Goal: Find contact information: Find contact information

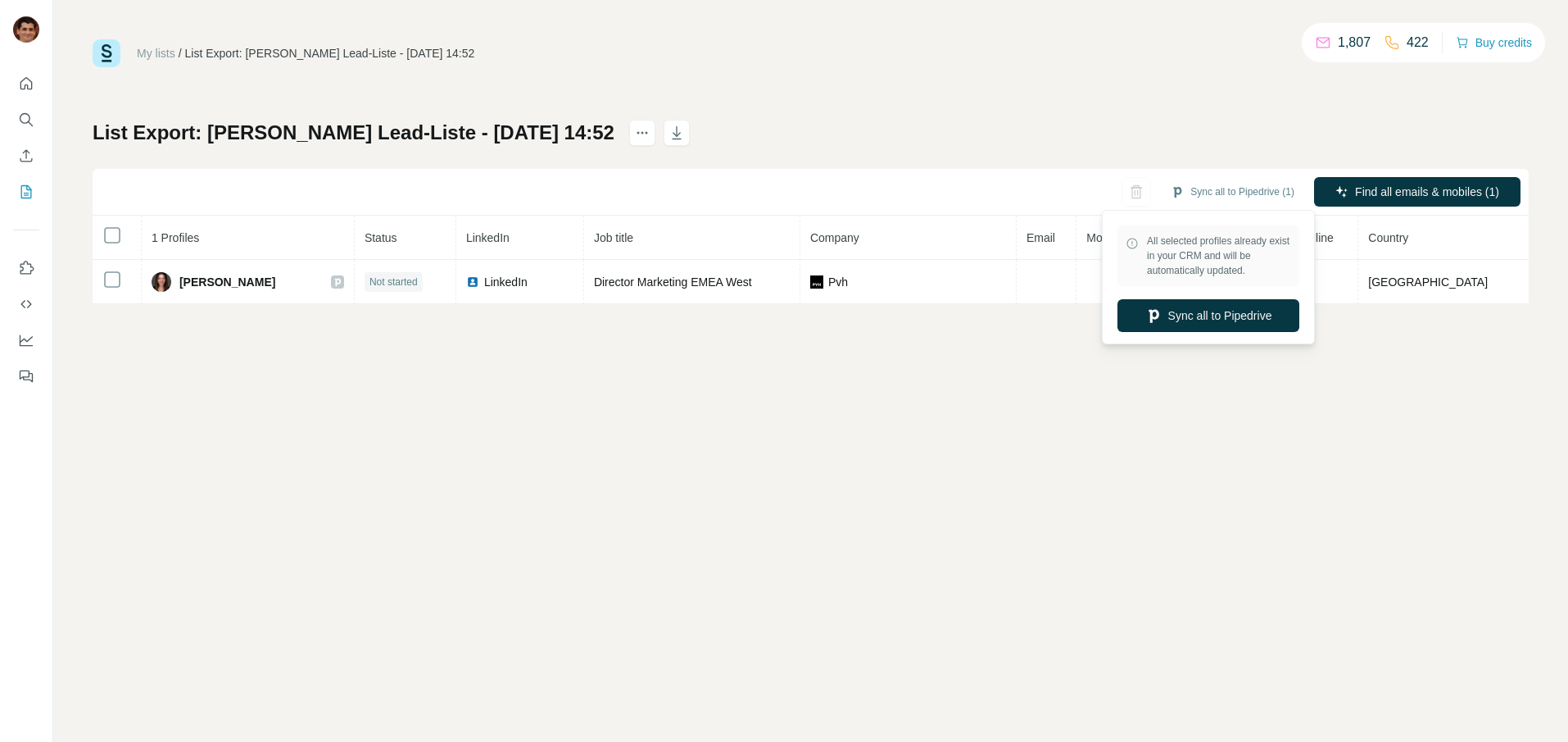
click at [1171, 316] on button "Sync all to Pipedrive" at bounding box center [1208, 315] width 182 height 33
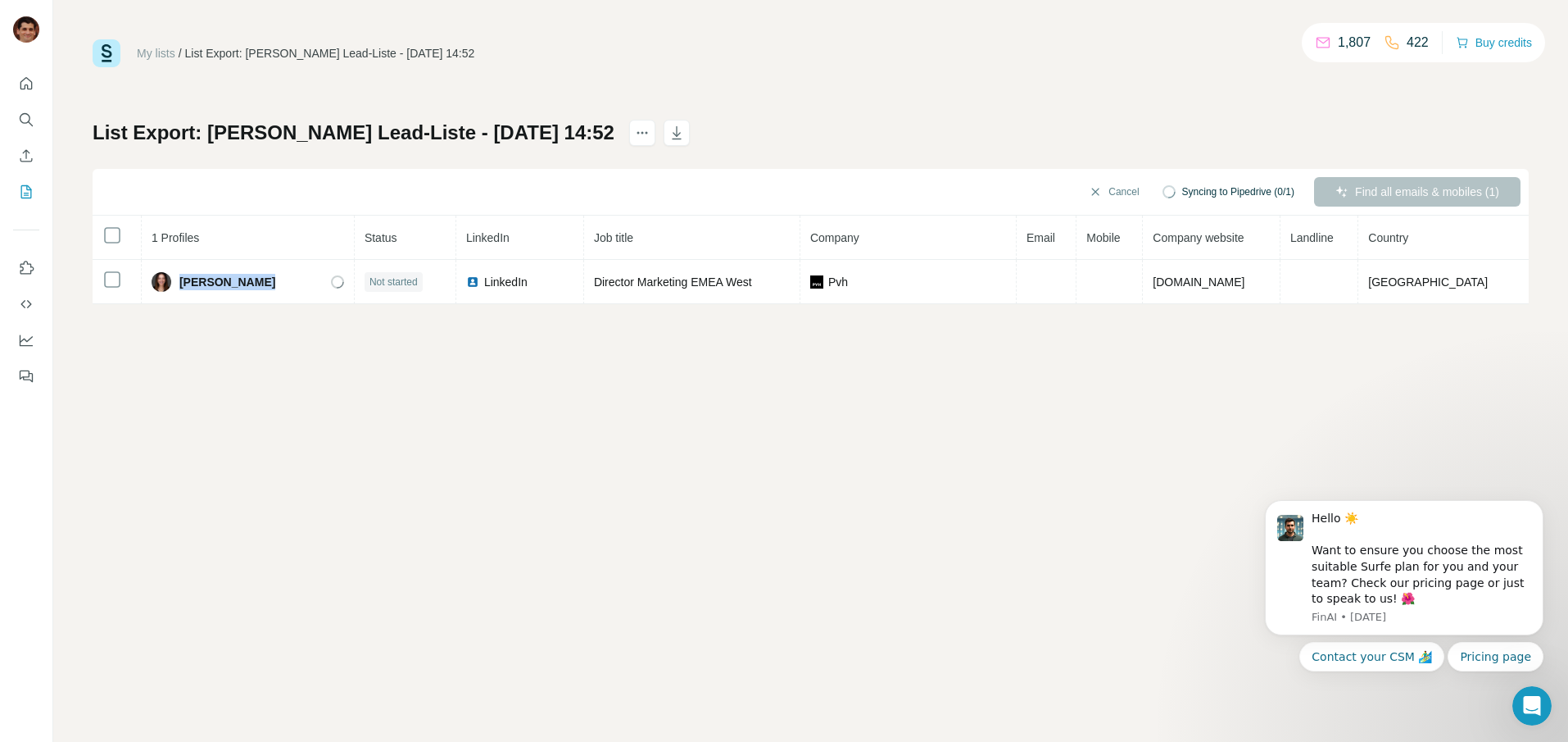
drag, startPoint x: 308, startPoint y: 278, endPoint x: 192, endPoint y: 319, distance: 123.0
click at [185, 283] on div "[PERSON_NAME]" at bounding box center [248, 282] width 193 height 20
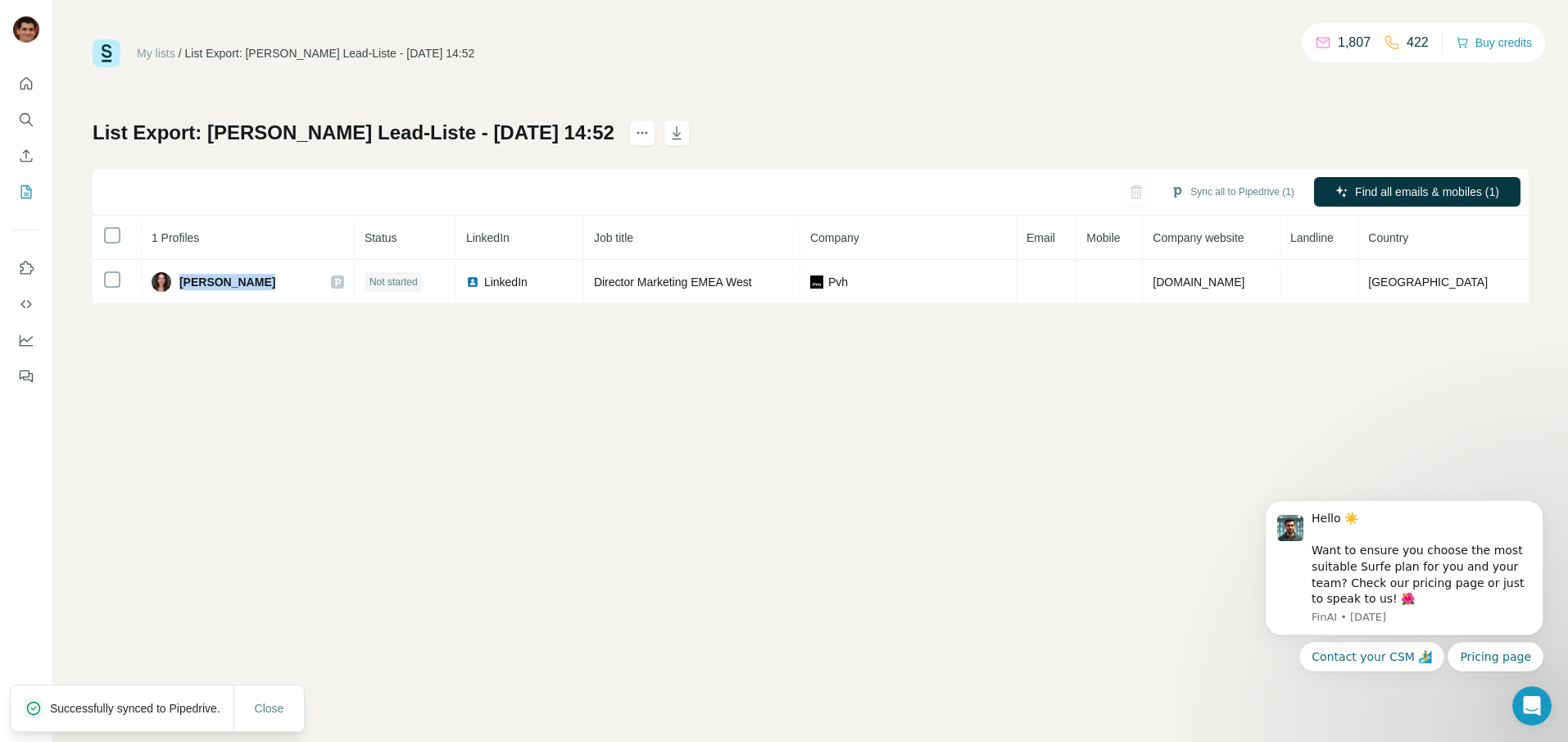
copy div "[PERSON_NAME]"
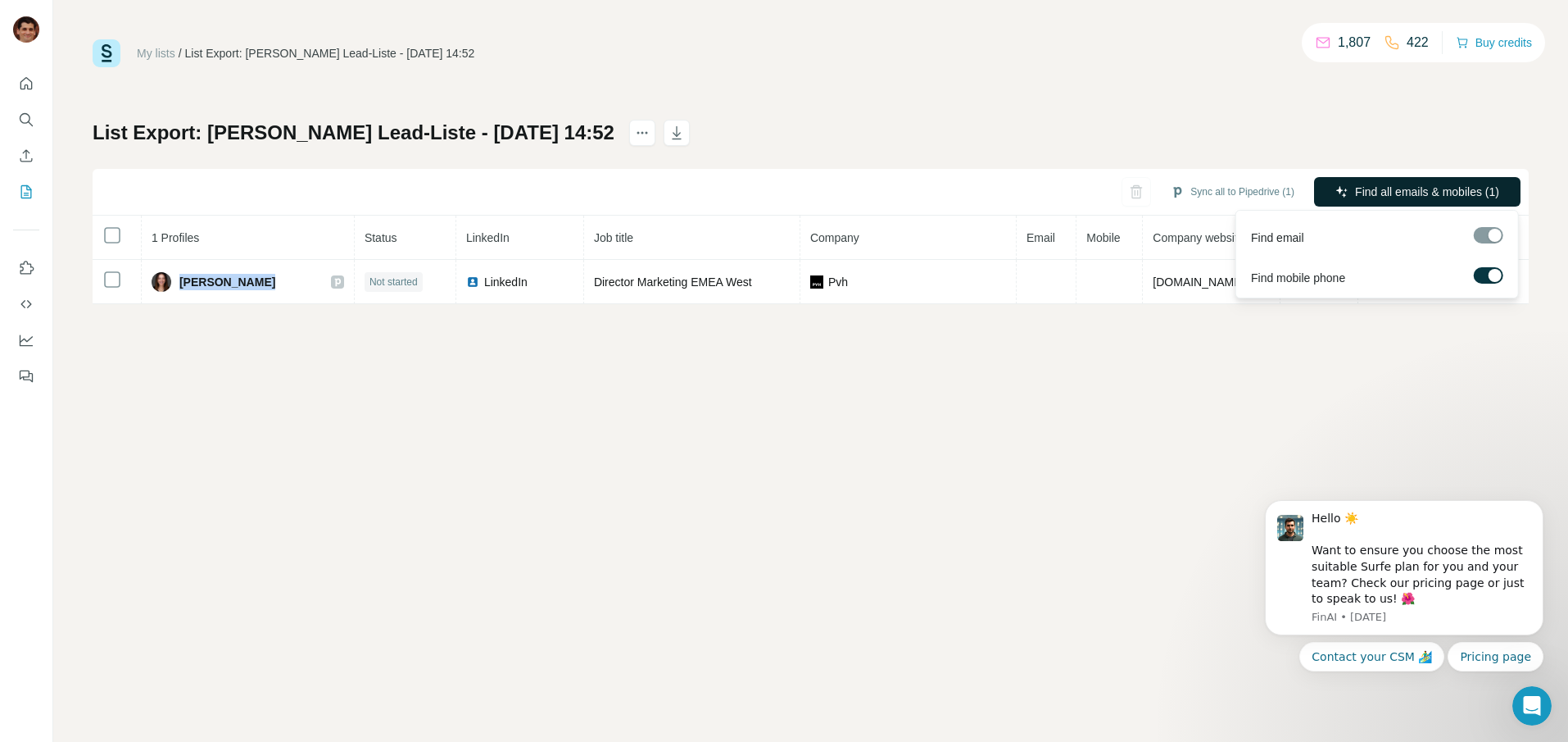
click at [1355, 194] on span "Find all emails & mobiles (1)" at bounding box center [1427, 192] width 144 height 16
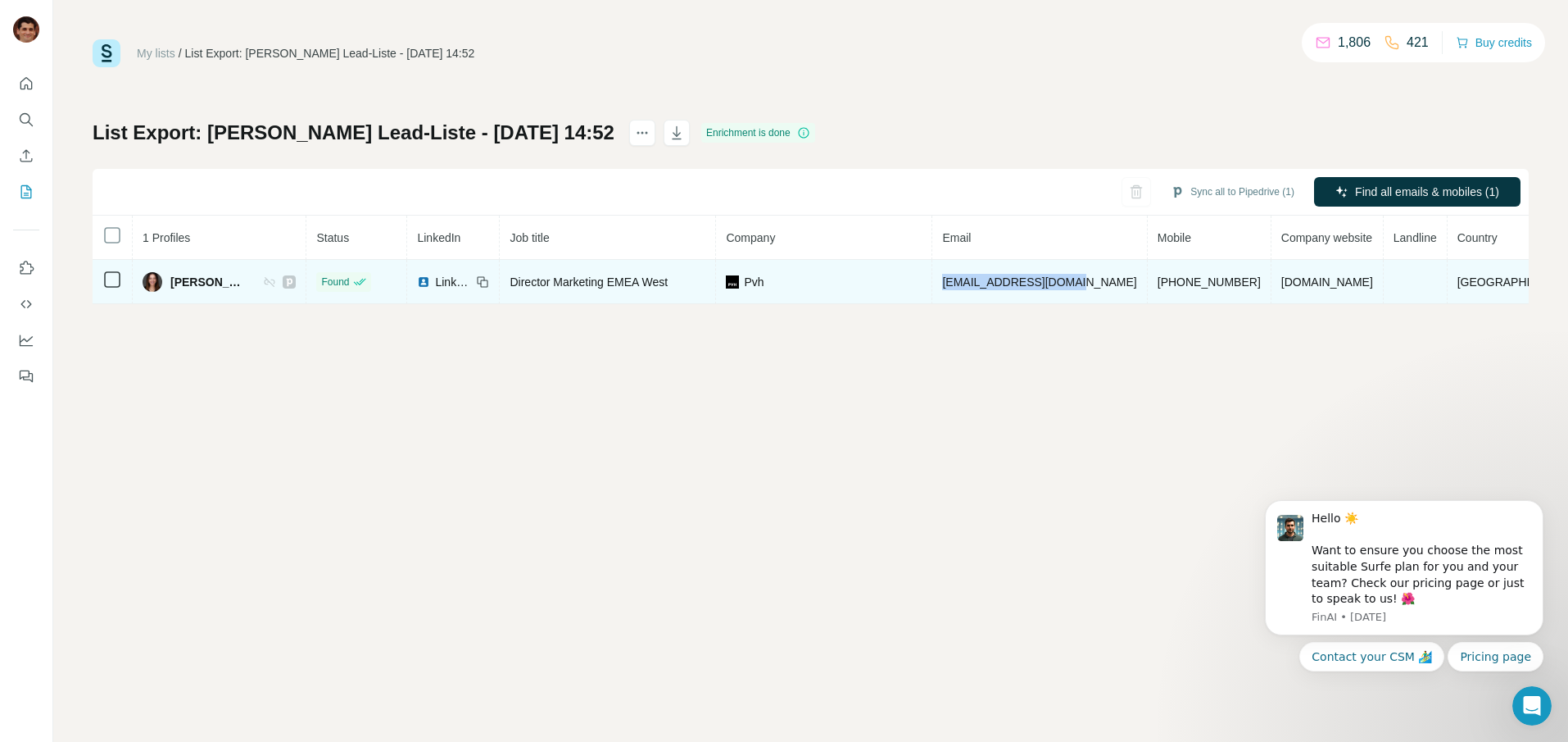
drag, startPoint x: 1103, startPoint y: 286, endPoint x: 986, endPoint y: 284, distance: 117.0
click at [986, 284] on td "[EMAIL_ADDRESS][DOMAIN_NAME]" at bounding box center [1040, 282] width 215 height 44
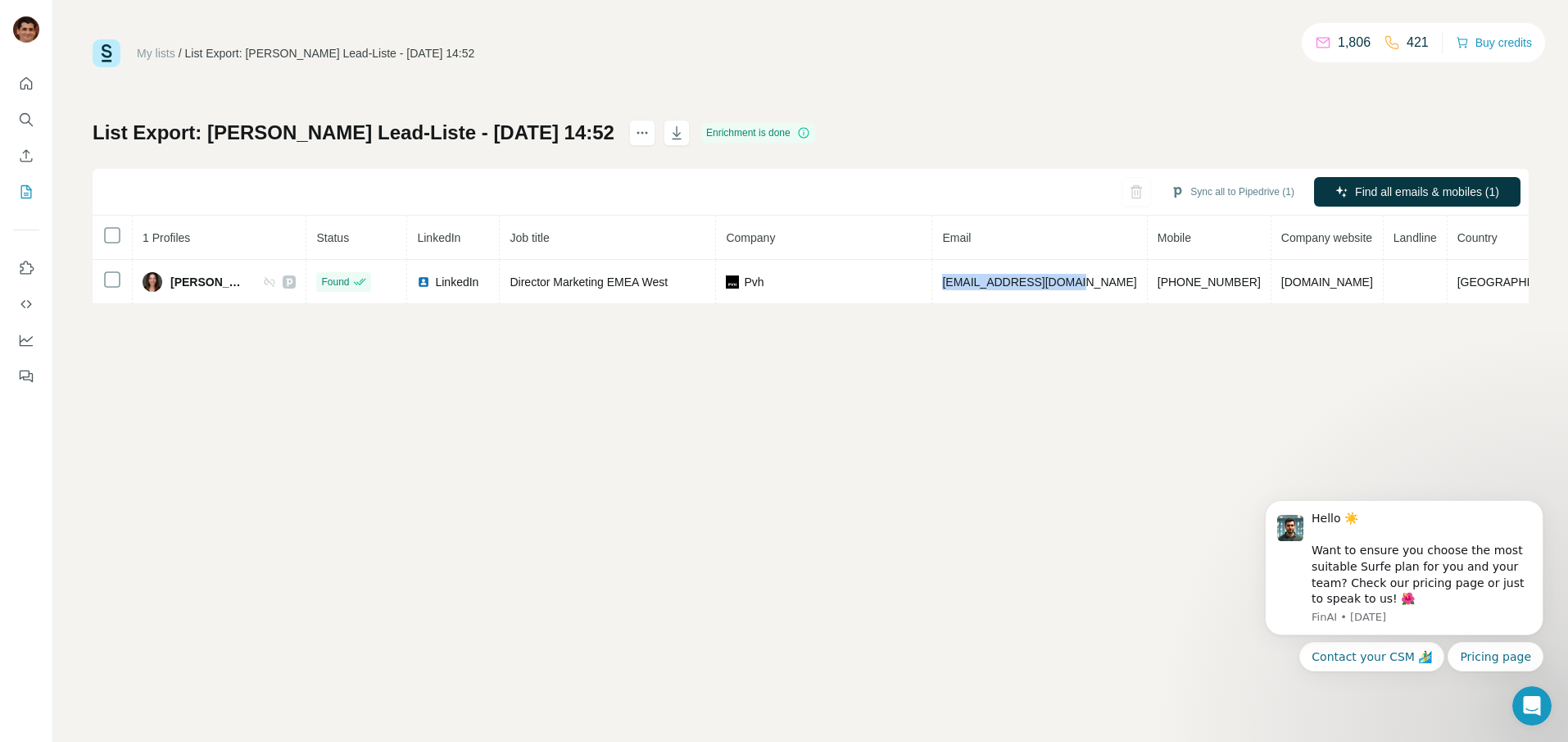
copy span "[EMAIL_ADDRESS][DOMAIN_NAME]"
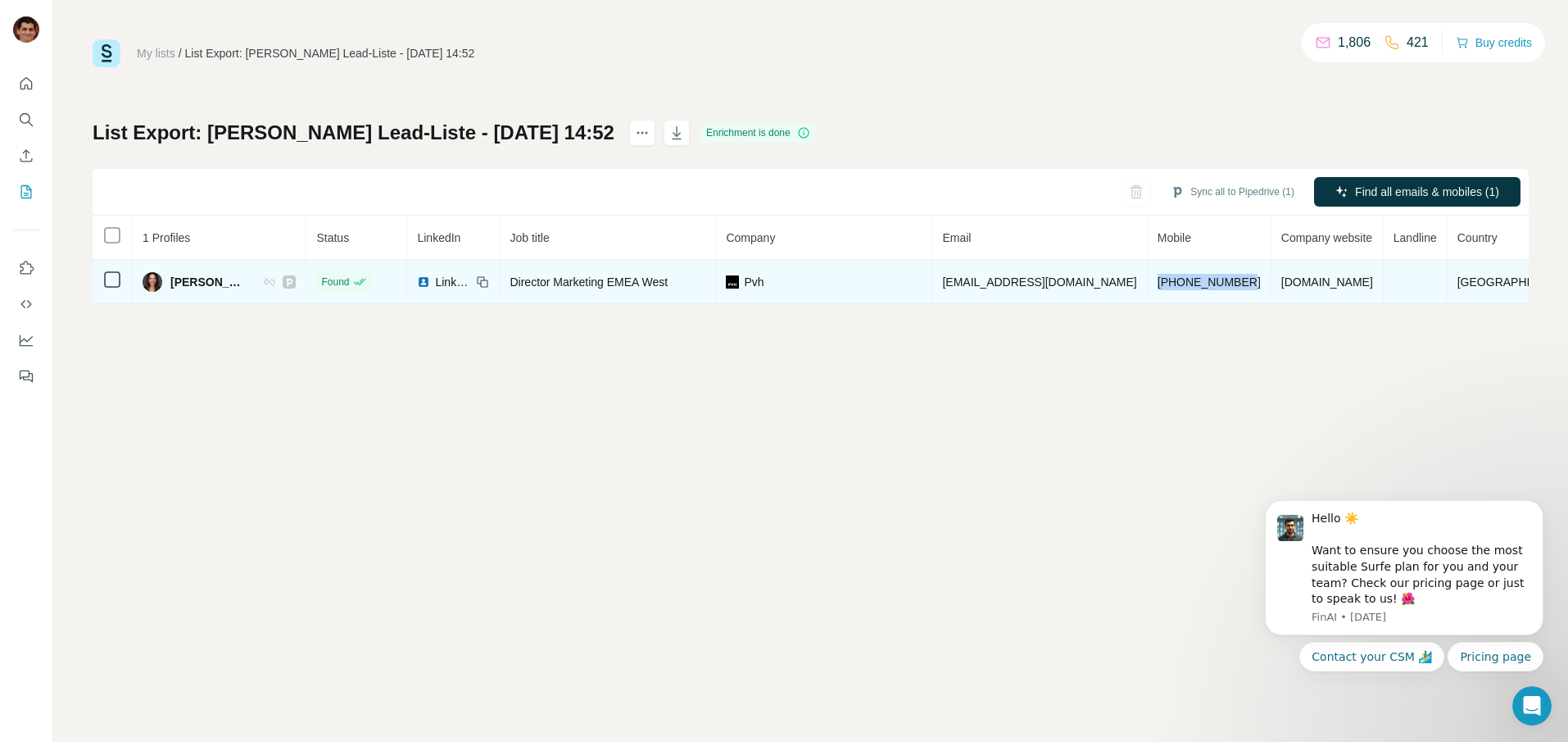
drag, startPoint x: 1245, startPoint y: 285, endPoint x: 1155, endPoint y: 284, distance: 90.0
click at [1155, 284] on td "[PHONE_NUMBER]" at bounding box center [1210, 282] width 124 height 44
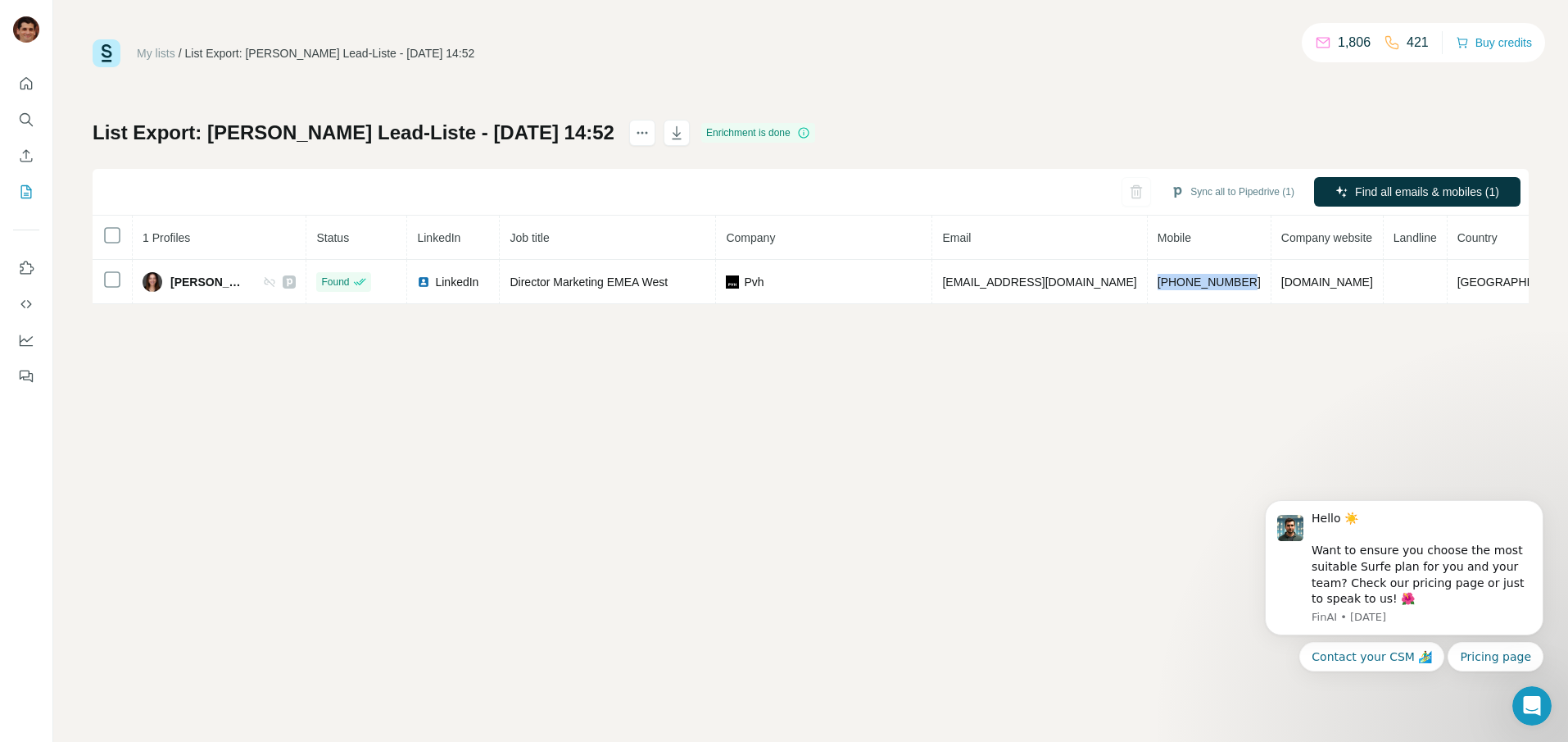
copy span "[PHONE_NUMBER]"
